Goal: Transaction & Acquisition: Purchase product/service

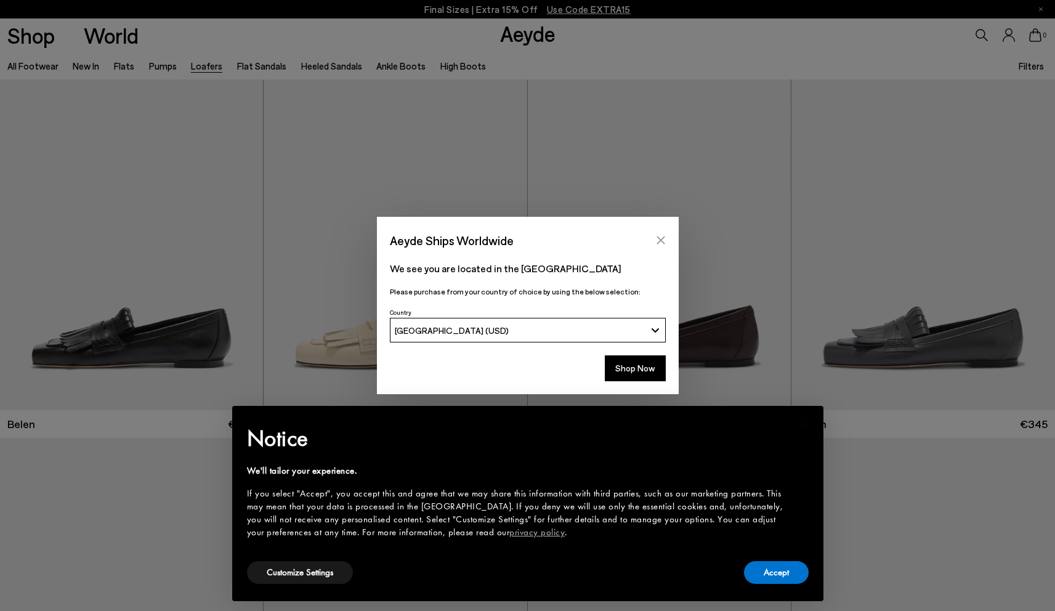
click at [663, 238] on icon "Close" at bounding box center [661, 240] width 10 height 10
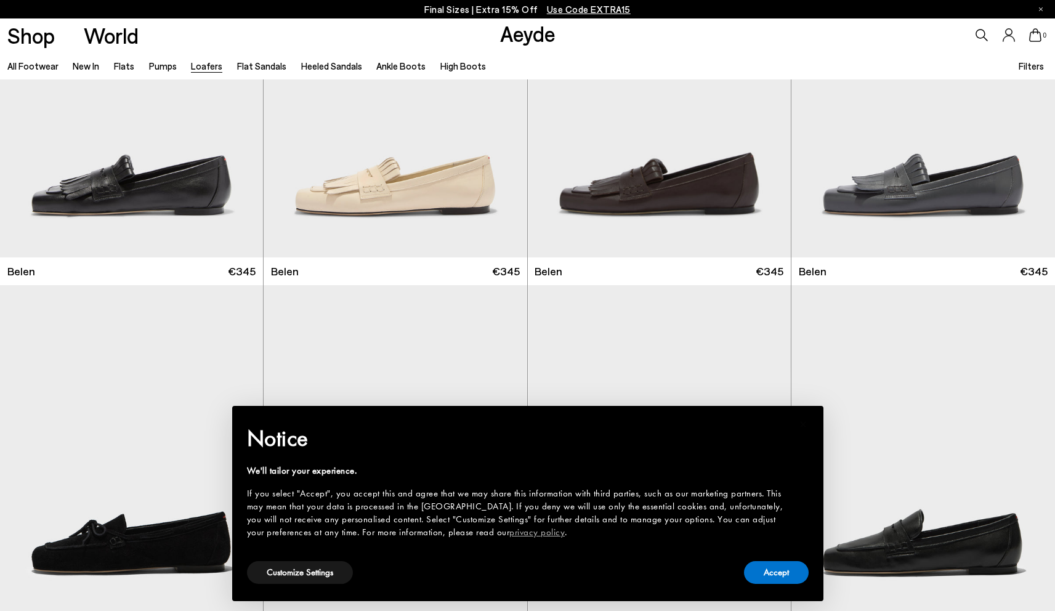
scroll to position [221, 0]
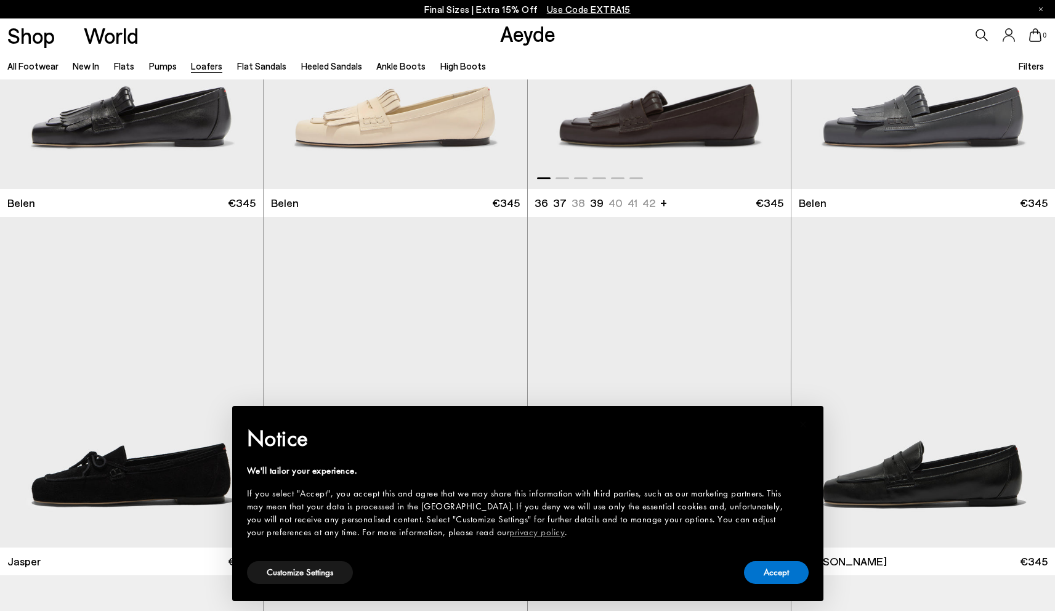
click at [704, 156] on img "1 / 6" at bounding box center [659, 23] width 263 height 331
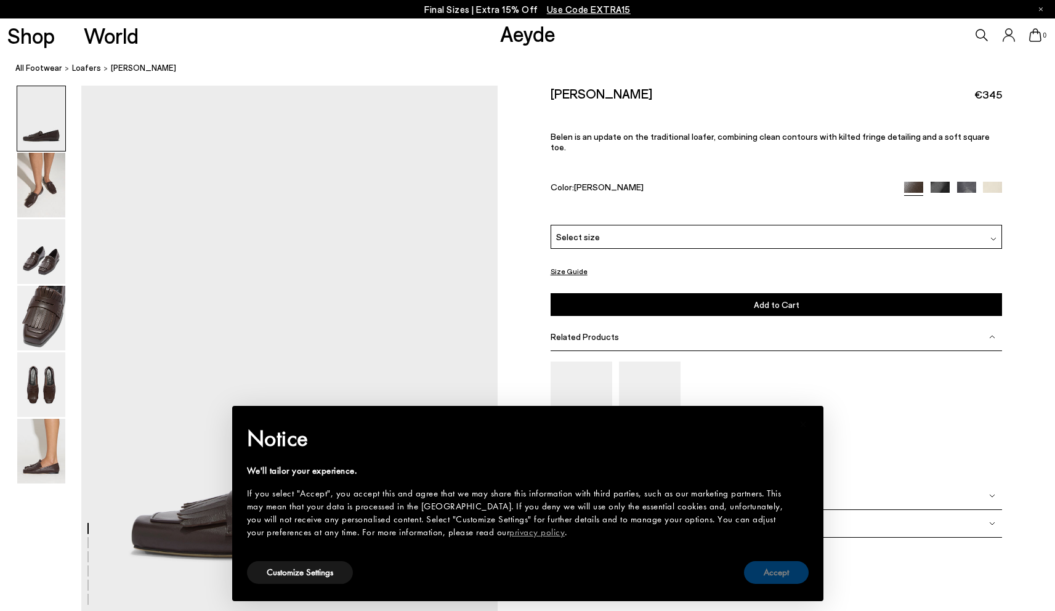
click at [771, 574] on button "Accept" at bounding box center [776, 572] width 65 height 23
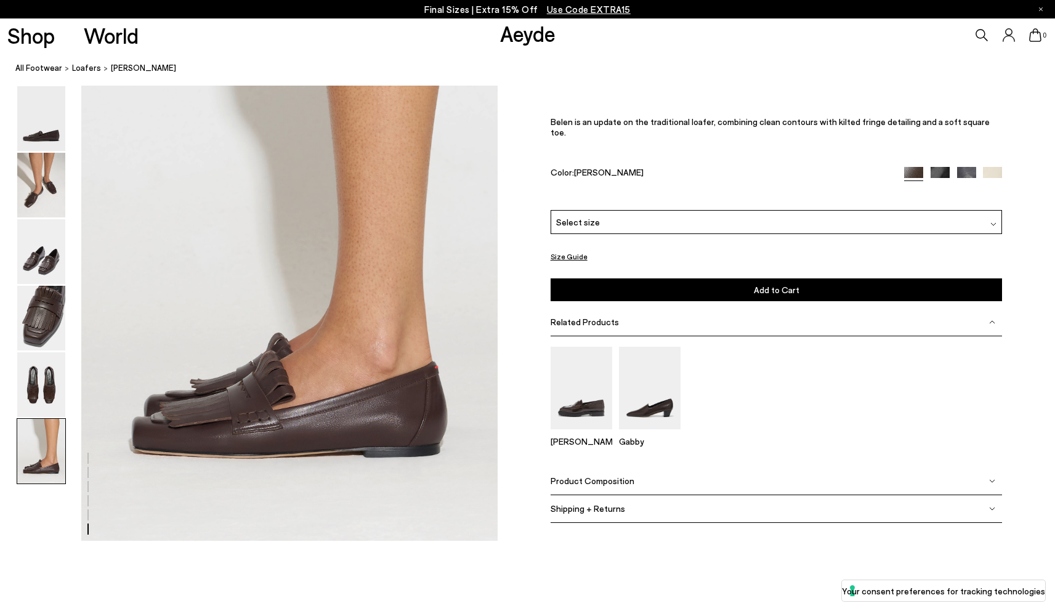
scroll to position [3304, 0]
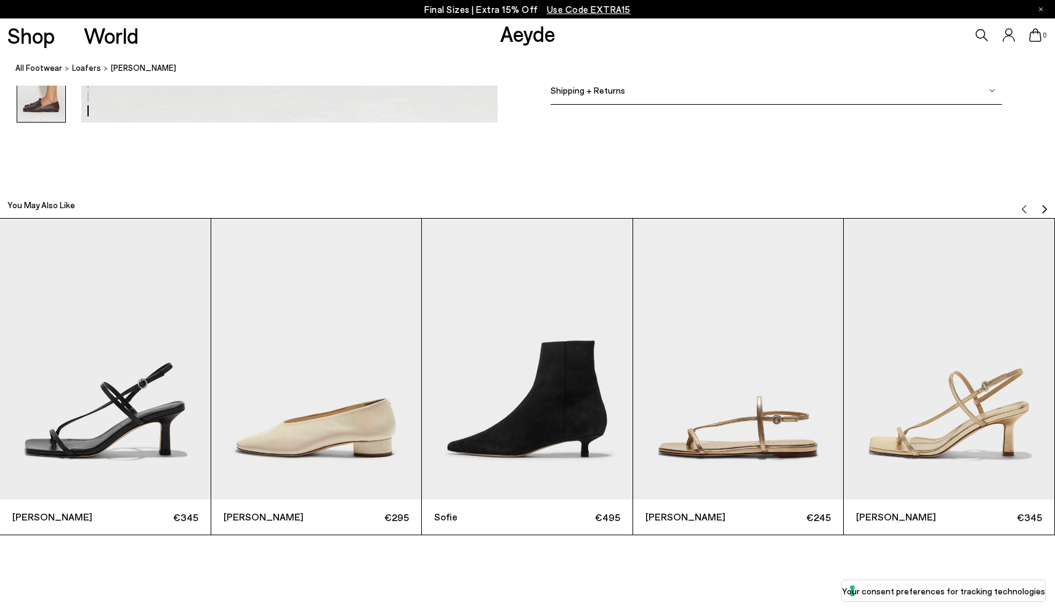
click at [306, 420] on img "2 / 6" at bounding box center [316, 359] width 211 height 280
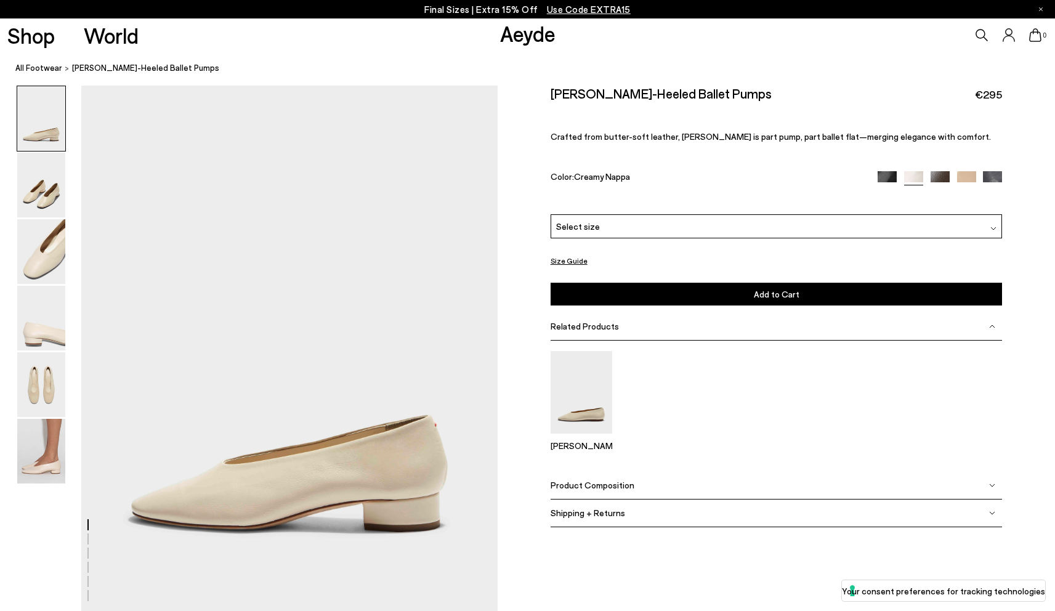
click at [937, 173] on img at bounding box center [940, 180] width 19 height 19
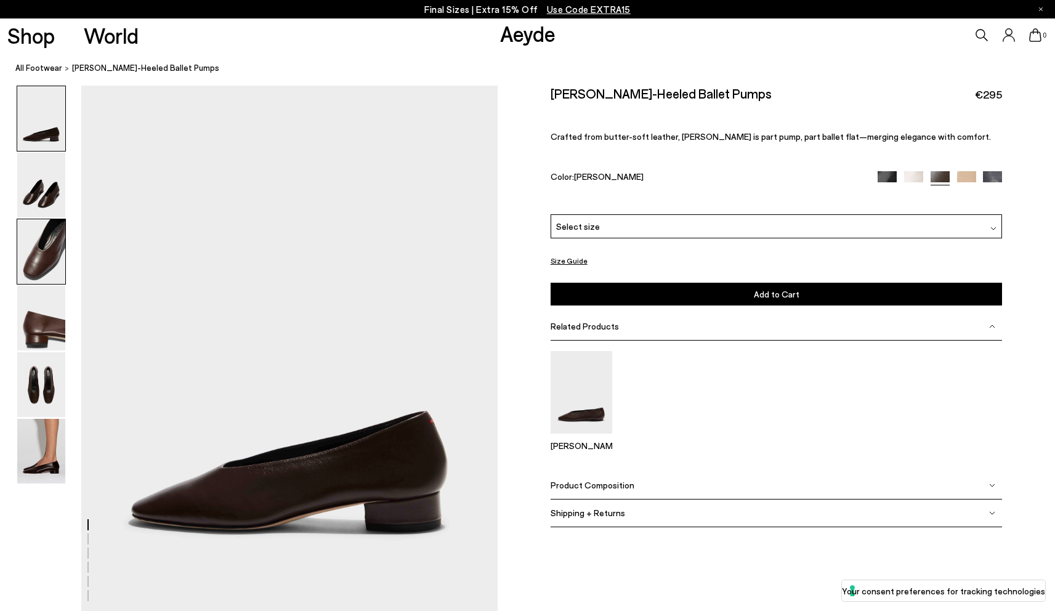
click at [56, 272] on img at bounding box center [41, 251] width 48 height 65
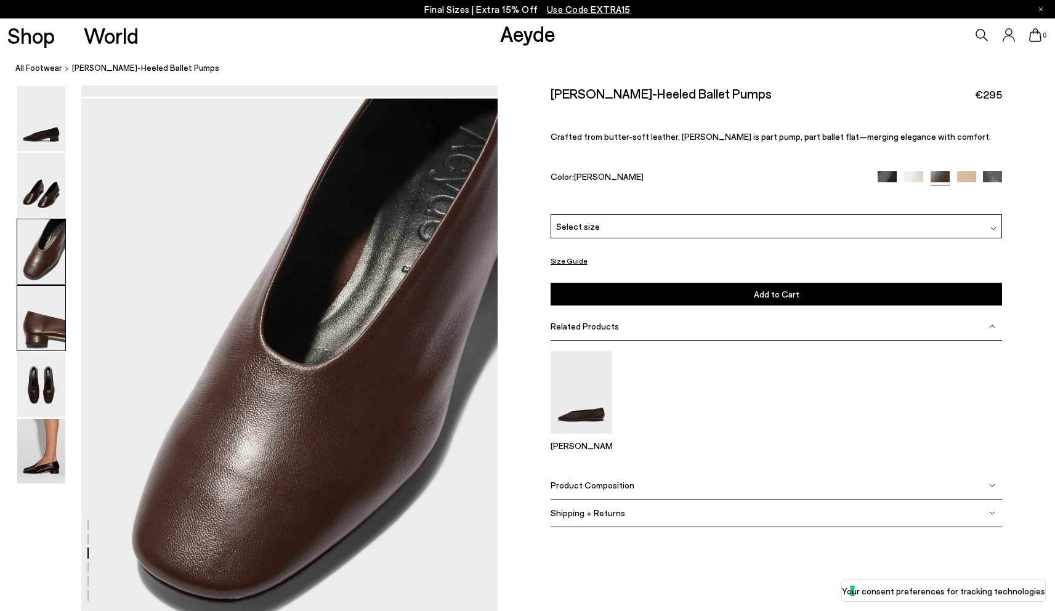
scroll to position [1085, 0]
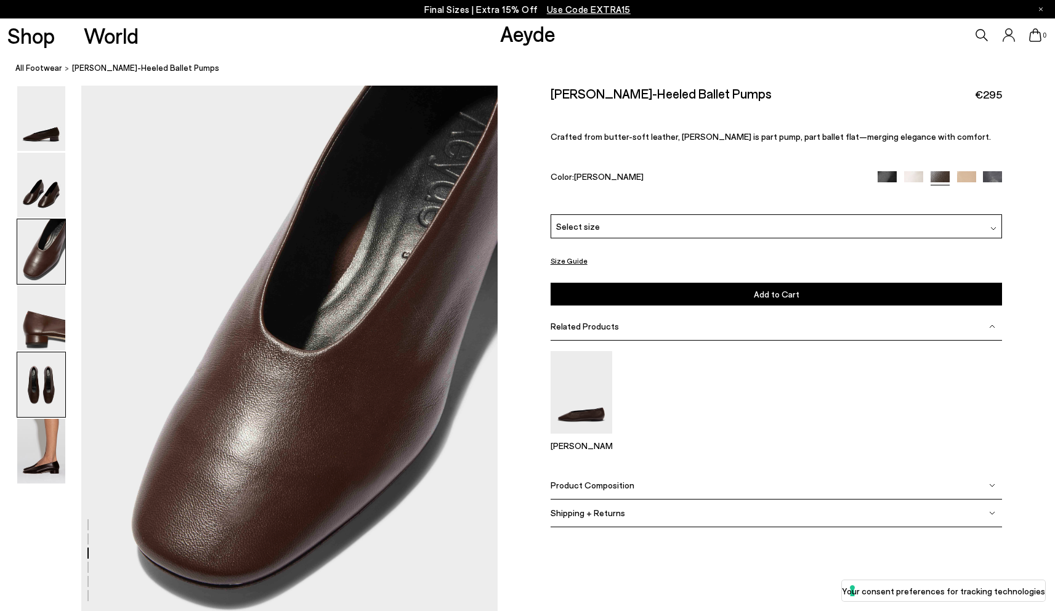
click at [27, 357] on img at bounding box center [41, 384] width 48 height 65
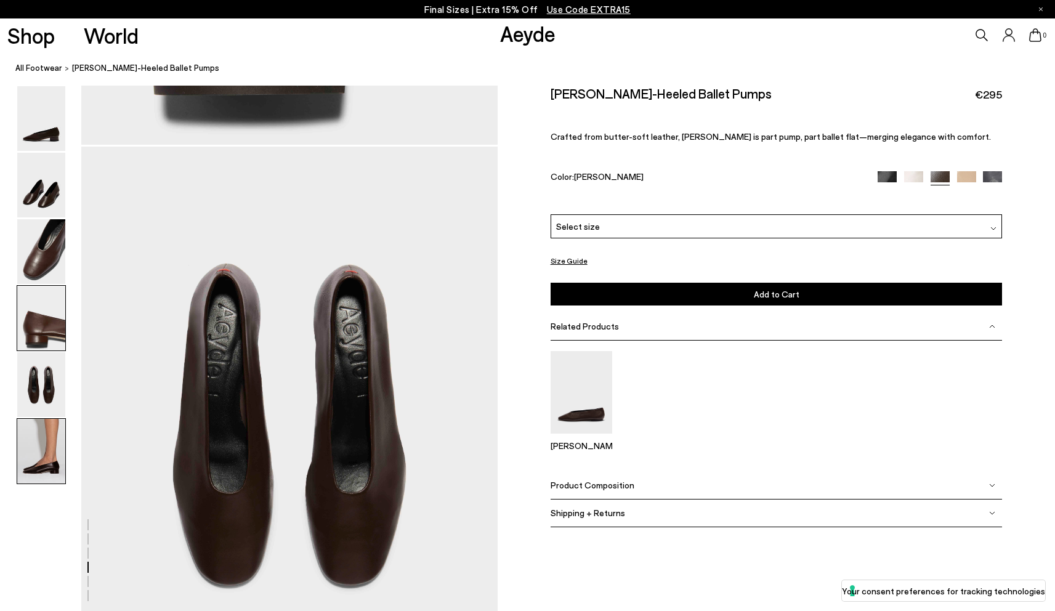
scroll to position [2200, 0]
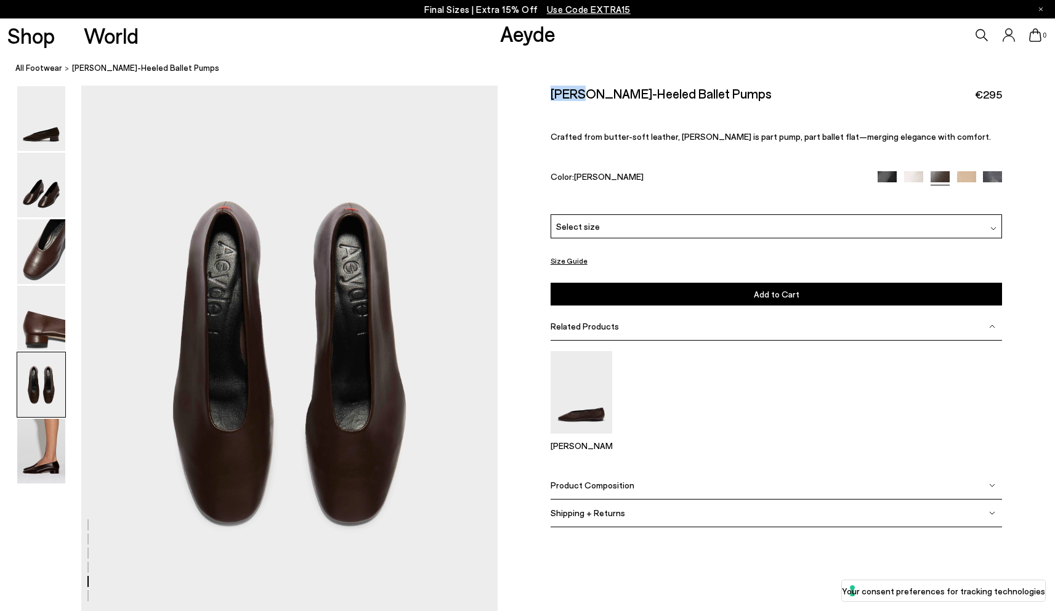
drag, startPoint x: 576, startPoint y: 94, endPoint x: 545, endPoint y: 95, distance: 30.9
click at [545, 95] on div "Size Guide Shoes Belt Our shoes come in European sizing. The easiest way to mea…" at bounding box center [777, 316] width 558 height 460
copy h2 "[PERSON_NAME]"
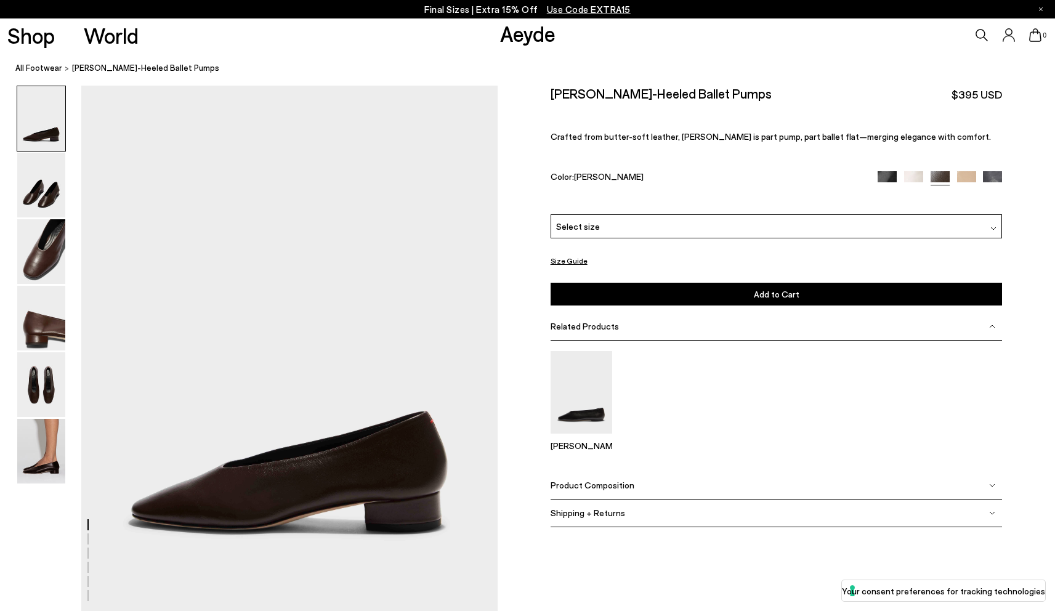
click at [587, 233] on div "Select size" at bounding box center [777, 226] width 452 height 24
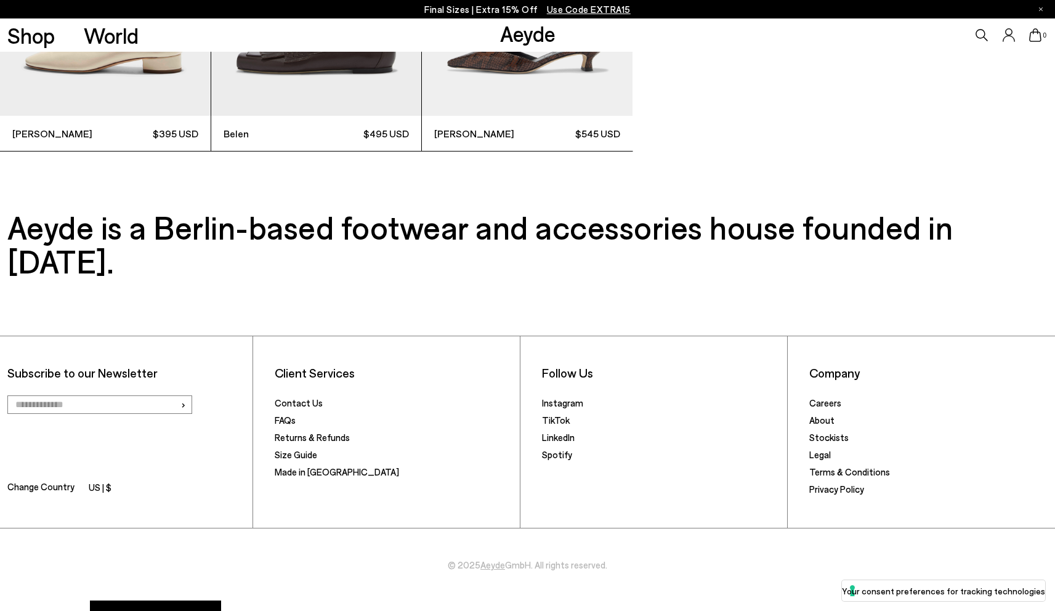
scroll to position [3807, 0]
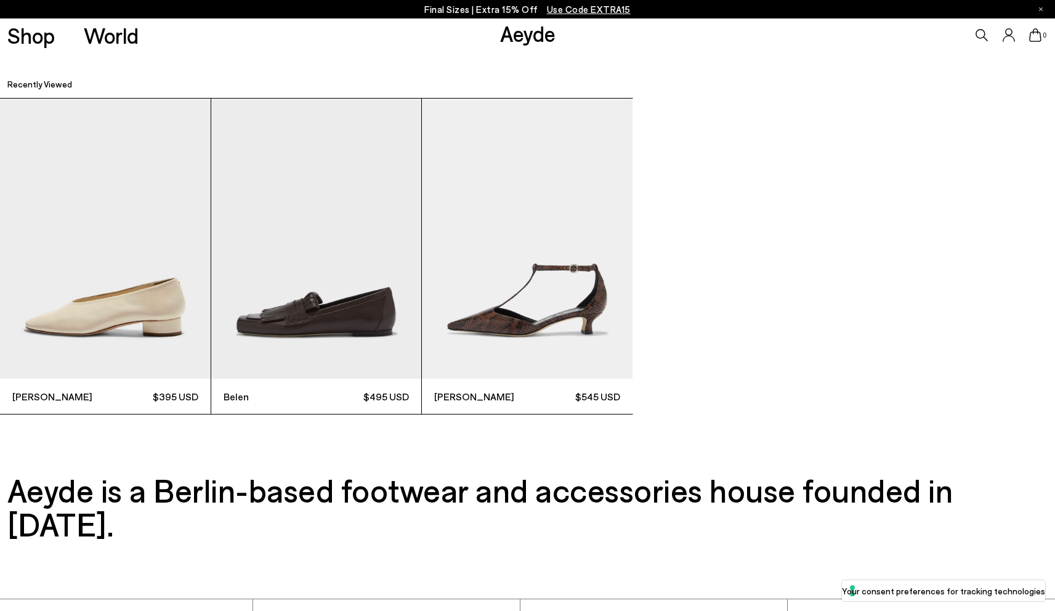
click at [607, 302] on img "3 / 3" at bounding box center [527, 239] width 211 height 280
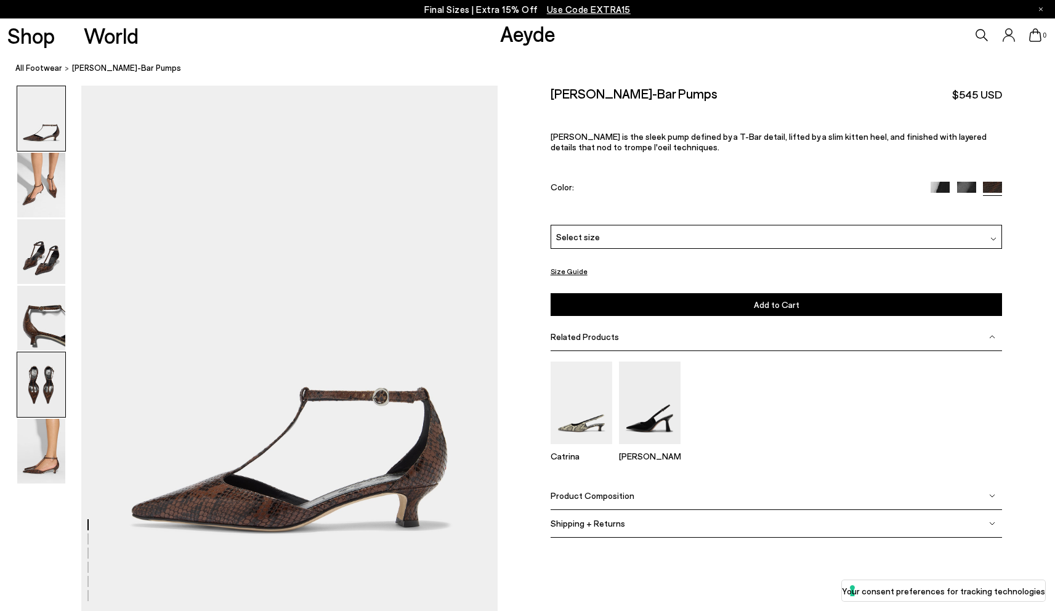
click at [57, 354] on img at bounding box center [41, 384] width 48 height 65
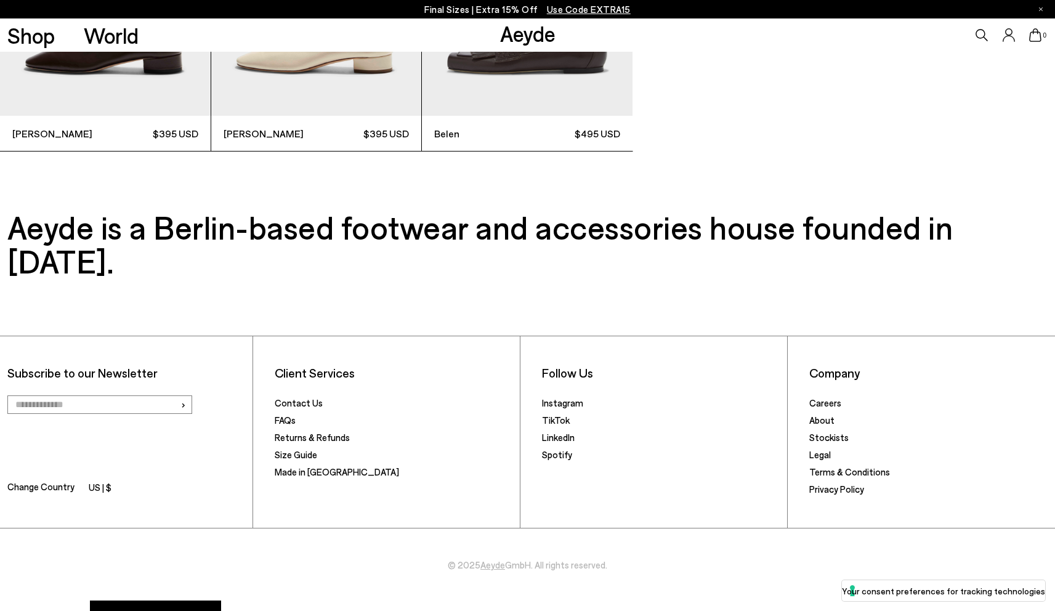
scroll to position [3957, 0]
